Goal: Transaction & Acquisition: Subscribe to service/newsletter

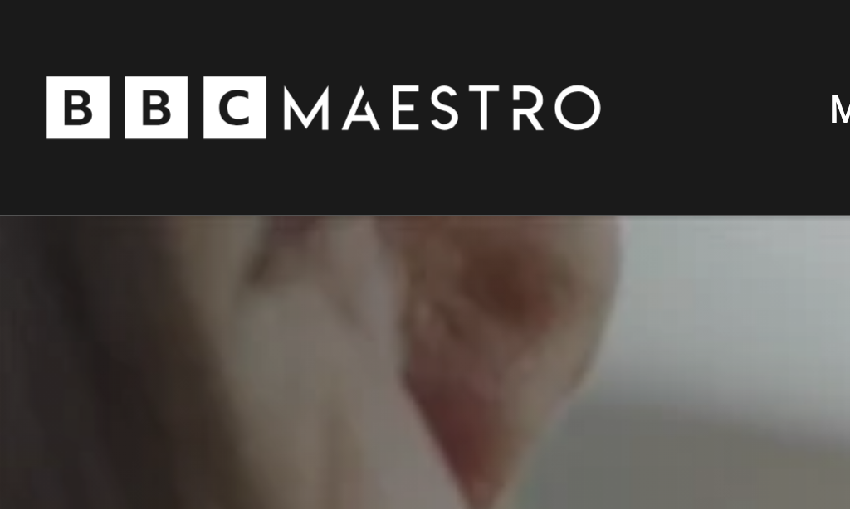
scroll to position [0, 289]
click at [324, 30] on link "Pricing Options" at bounding box center [372, 30] width 97 height 17
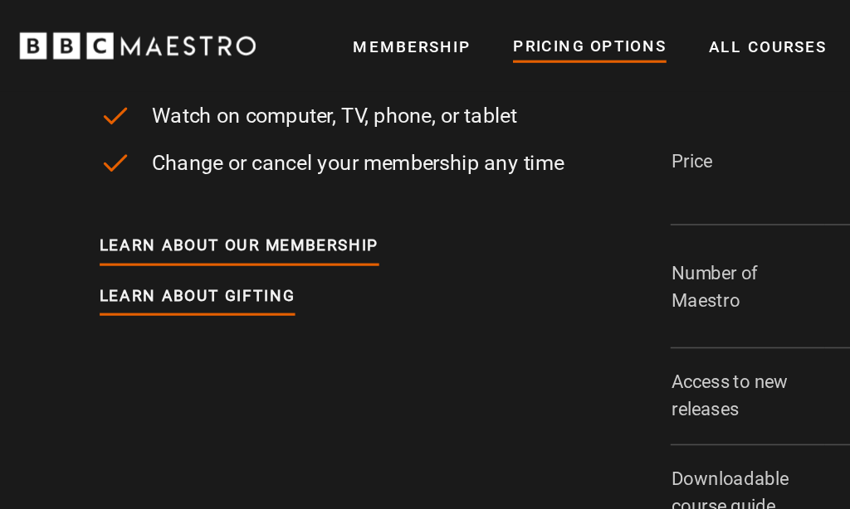
scroll to position [128, 312]
